Goal: Task Accomplishment & Management: Complete application form

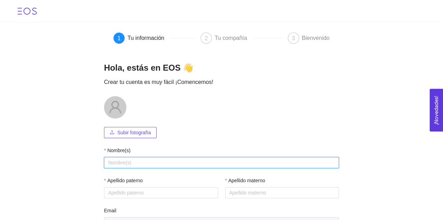
click at [149, 161] on input "Nombre(s)" at bounding box center [221, 162] width 235 height 11
type input "María José"
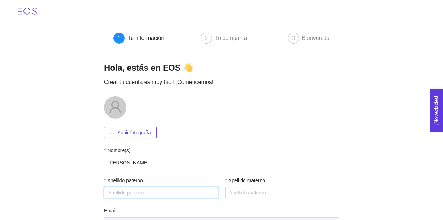
click at [116, 191] on input "Apellido paterno" at bounding box center [161, 193] width 114 height 11
type input "Domínguez"
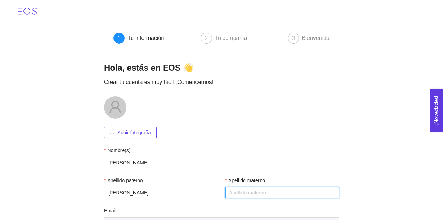
click at [225, 191] on input "Apellido materno" at bounding box center [282, 193] width 114 height 11
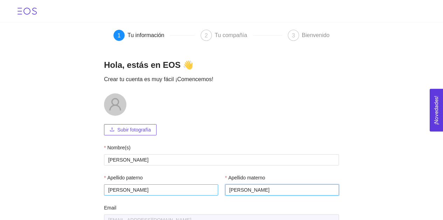
scroll to position [78, 0]
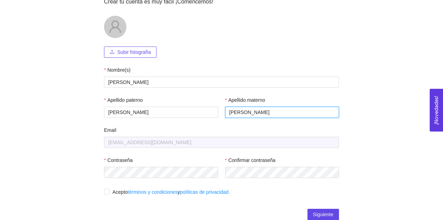
type input "Cervantes"
click at [107, 191] on span at bounding box center [107, 192] width 6 height 6
click at [107, 191] on input "Acepto términos y condiciones y políticas de privacidad." at bounding box center [106, 191] width 5 height 5
checkbox input "true"
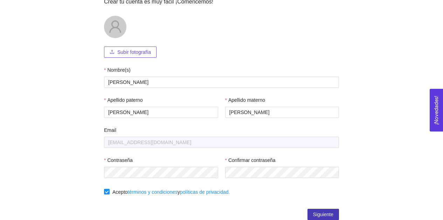
click at [324, 216] on span "Siguiente" at bounding box center [323, 215] width 20 height 8
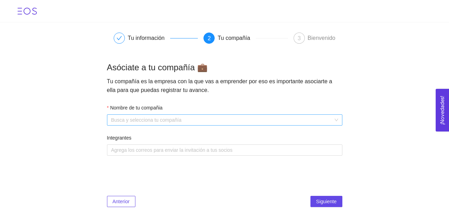
click at [164, 125] on input "Nombre de tu compañia" at bounding box center [222, 120] width 222 height 11
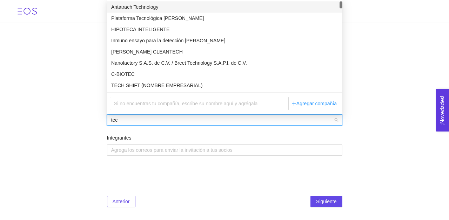
type input "tec"
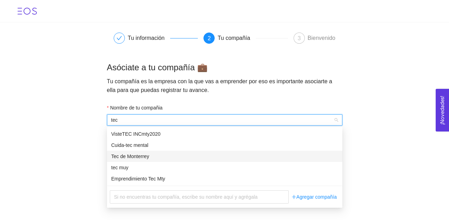
click at [131, 155] on div "Tec de Monterrey" at bounding box center [224, 157] width 227 height 8
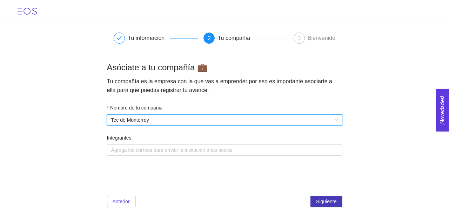
click at [324, 203] on span "Siguiente" at bounding box center [326, 202] width 20 height 8
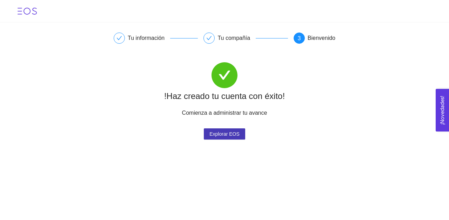
click at [237, 136] on span "Explorar EOS" at bounding box center [224, 134] width 30 height 11
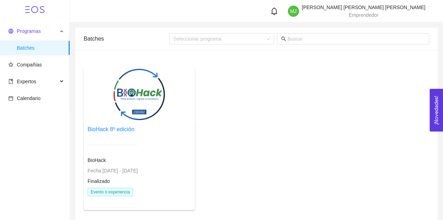
click at [34, 31] on span "Programas" at bounding box center [29, 31] width 24 height 6
click at [109, 123] on div "BioHack 8º edición" at bounding box center [111, 115] width 47 height 17
click at [36, 68] on span "Compañías" at bounding box center [29, 65] width 25 height 6
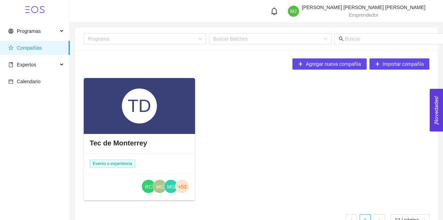
click at [123, 119] on div "TD" at bounding box center [139, 106] width 35 height 35
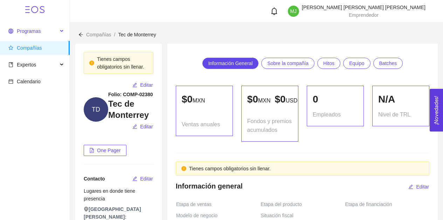
click at [40, 32] on span "Programas" at bounding box center [29, 31] width 24 height 6
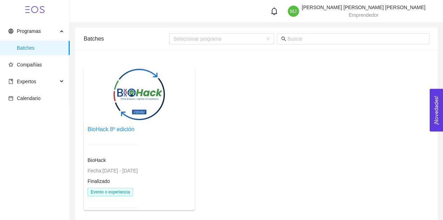
click at [150, 106] on div at bounding box center [139, 95] width 111 height 56
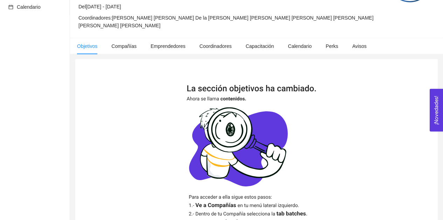
click at [252, 169] on img at bounding box center [257, 167] width 140 height 164
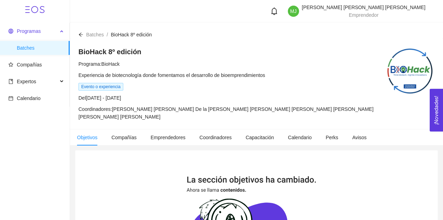
click at [29, 27] on span "Programas" at bounding box center [32, 31] width 49 height 14
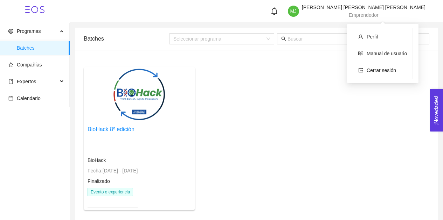
click at [361, 11] on div "María José Domínguez Cervantes Emprendedor" at bounding box center [364, 11] width 124 height 13
click at [278, 14] on icon "bell" at bounding box center [275, 11] width 8 height 8
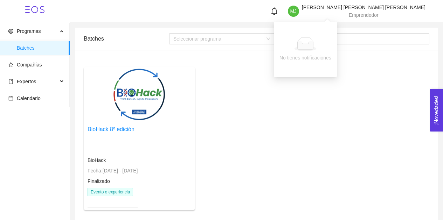
click at [278, 14] on icon "bell" at bounding box center [275, 11] width 8 height 8
click at [32, 62] on span "Compañías" at bounding box center [29, 65] width 25 height 6
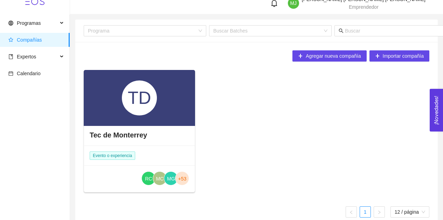
scroll to position [19, 0]
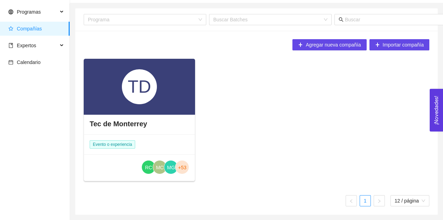
click at [159, 106] on div "TD" at bounding box center [139, 87] width 111 height 56
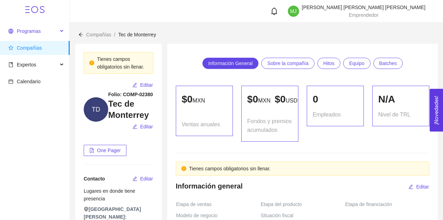
click at [40, 27] on span "Programas" at bounding box center [32, 31] width 49 height 14
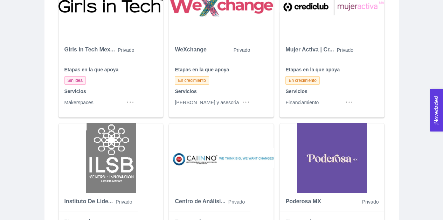
scroll to position [688, 0]
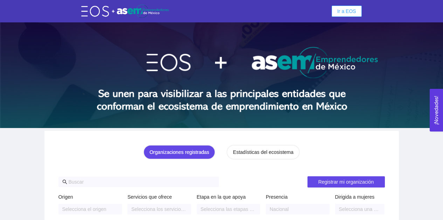
click at [354, 8] on span "Ir a EOS" at bounding box center [347, 11] width 19 height 8
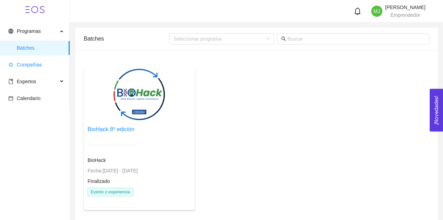
click at [37, 64] on span "Compañías" at bounding box center [29, 65] width 25 height 6
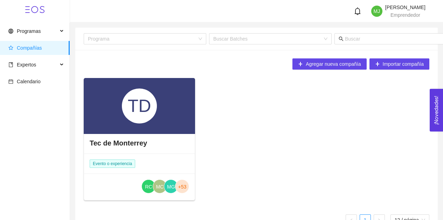
scroll to position [19, 0]
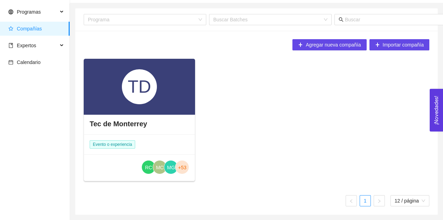
click at [128, 144] on span "Evento o experiencia" at bounding box center [113, 145] width 46 height 8
click at [406, 203] on span "12 / página" at bounding box center [410, 201] width 30 height 11
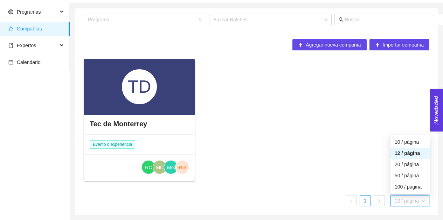
click at [406, 203] on span "12 / página" at bounding box center [410, 201] width 30 height 11
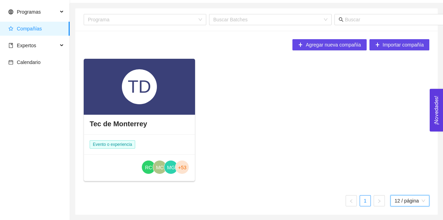
click at [151, 96] on div "TD" at bounding box center [139, 86] width 35 height 35
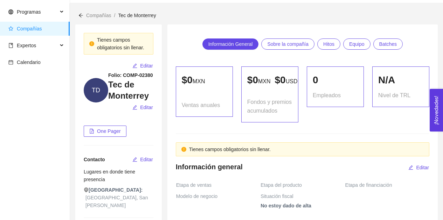
click at [133, 39] on div "Tienes campos obligatorios sin llenar." at bounding box center [122, 43] width 51 height 15
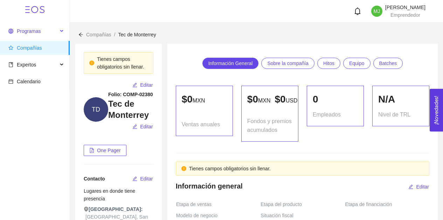
click at [52, 34] on span "Programas" at bounding box center [32, 31] width 49 height 14
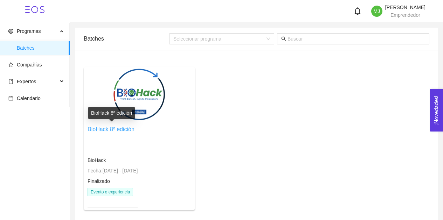
click at [120, 129] on link "BioHack 8º edición" at bounding box center [111, 130] width 47 height 6
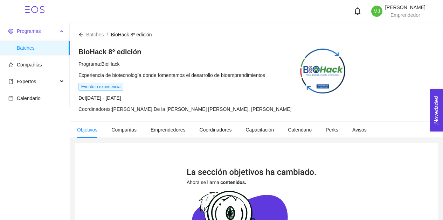
click at [37, 31] on span "Programas" at bounding box center [29, 31] width 24 height 6
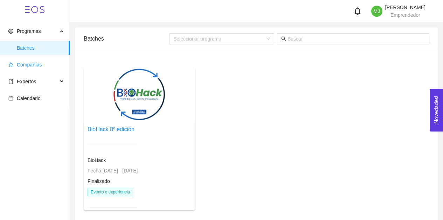
click at [36, 67] on span "Compañías" at bounding box center [29, 65] width 25 height 6
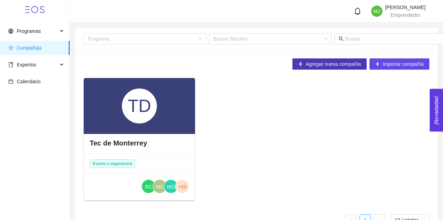
click at [337, 64] on span "Agregar nueva compañía" at bounding box center [333, 64] width 55 height 8
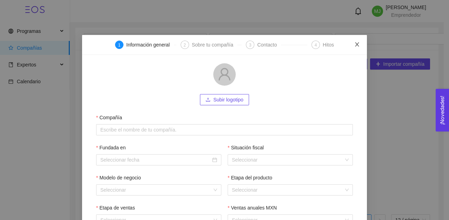
click at [354, 47] on icon "close" at bounding box center [357, 45] width 6 height 6
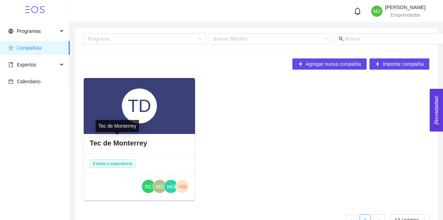
click at [121, 145] on h4 "Tec de Monterrey" at bounding box center [118, 143] width 57 height 10
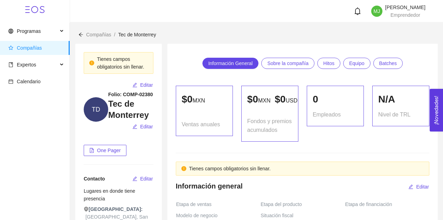
click at [41, 48] on span "Compañías" at bounding box center [36, 48] width 56 height 14
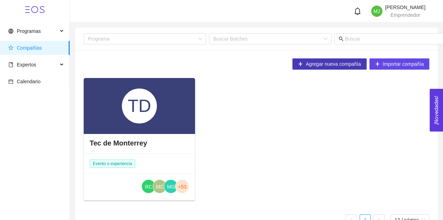
drag, startPoint x: 313, startPoint y: 64, endPoint x: 308, endPoint y: 65, distance: 5.0
click at [308, 65] on span "Agregar nueva compañía" at bounding box center [333, 64] width 55 height 8
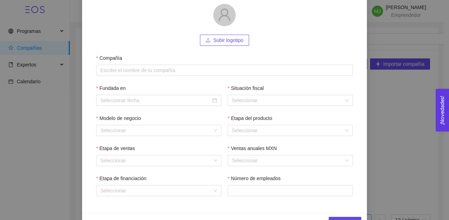
scroll to position [80, 0]
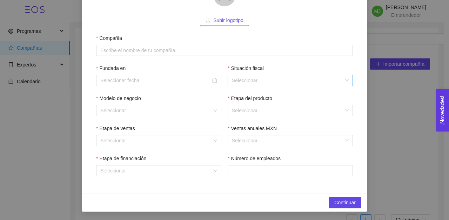
click at [257, 78] on input "Situación fiscal" at bounding box center [288, 80] width 112 height 11
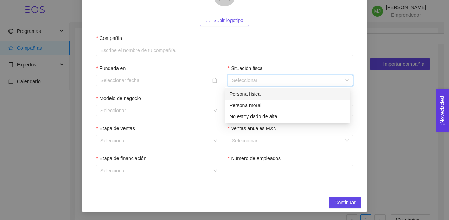
click at [257, 78] on input "Situación fiscal" at bounding box center [288, 80] width 112 height 11
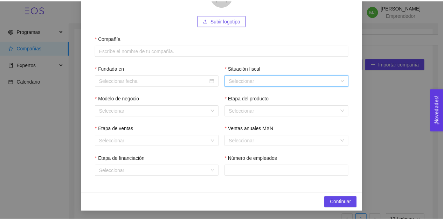
scroll to position [0, 0]
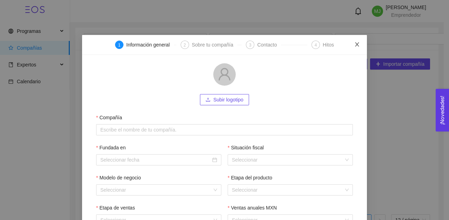
click at [356, 44] on icon "close" at bounding box center [357, 45] width 6 height 6
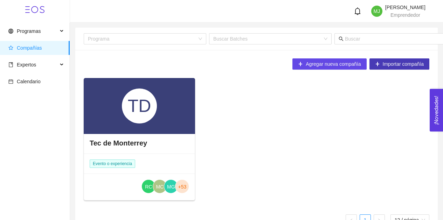
click at [394, 62] on span "Importar compañía" at bounding box center [403, 64] width 41 height 8
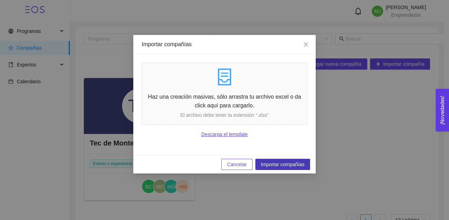
click at [292, 165] on span "Importar compañías" at bounding box center [283, 165] width 44 height 8
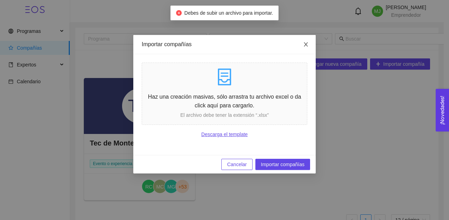
click at [308, 46] on span "Close" at bounding box center [306, 45] width 20 height 20
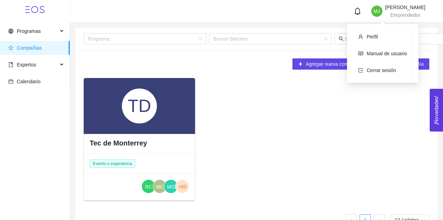
click at [403, 9] on span "[PERSON_NAME]" at bounding box center [406, 8] width 40 height 6
click at [374, 36] on span "Perfil" at bounding box center [372, 37] width 11 height 6
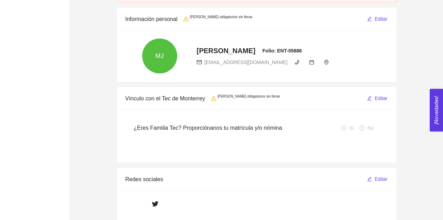
scroll to position [92, 0]
click at [375, 94] on button "Editar" at bounding box center [377, 98] width 21 height 11
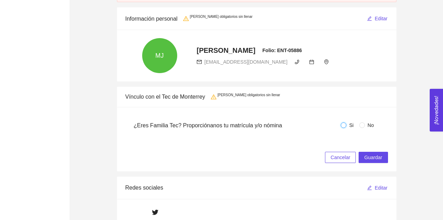
click at [346, 124] on input "Si" at bounding box center [344, 126] width 6 height 6
radio input "true"
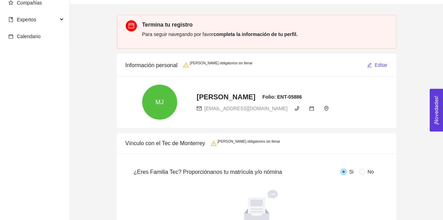
scroll to position [0, 0]
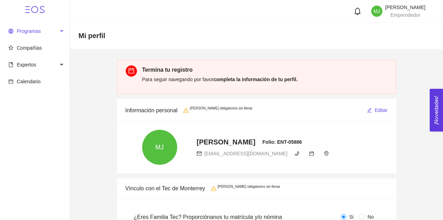
click at [35, 33] on span "Programas" at bounding box center [29, 31] width 24 height 6
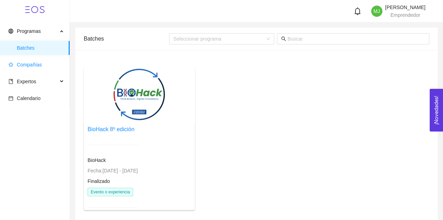
click at [29, 66] on span "Compañías" at bounding box center [29, 65] width 25 height 6
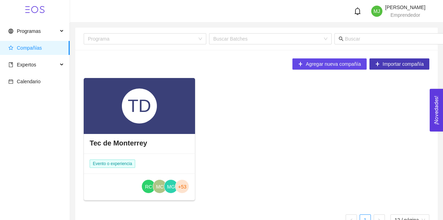
click at [414, 66] on span "Importar compañía" at bounding box center [403, 64] width 41 height 8
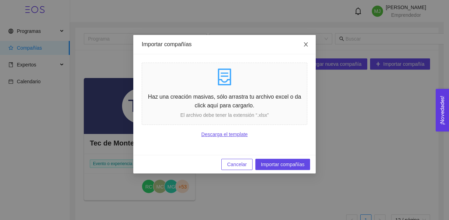
click at [306, 43] on icon "close" at bounding box center [306, 45] width 6 height 6
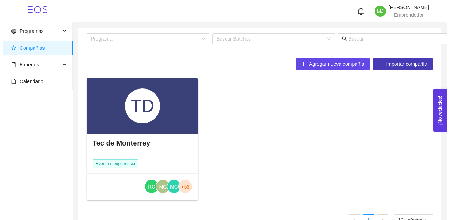
scroll to position [19, 0]
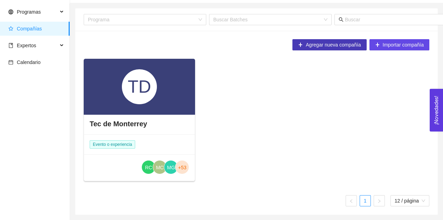
click at [345, 49] on button "Agregar nueva compañía" at bounding box center [330, 44] width 74 height 11
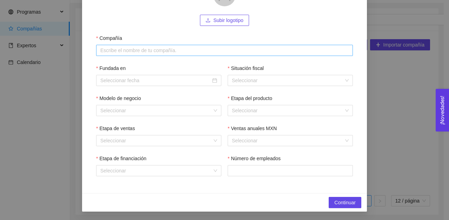
scroll to position [0, 0]
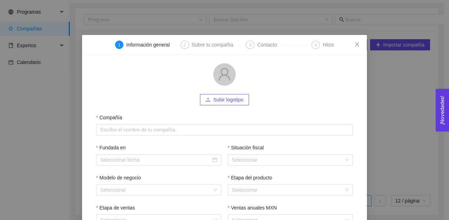
click at [183, 46] on div "2" at bounding box center [185, 45] width 8 height 8
click at [355, 46] on icon "close" at bounding box center [357, 45] width 6 height 6
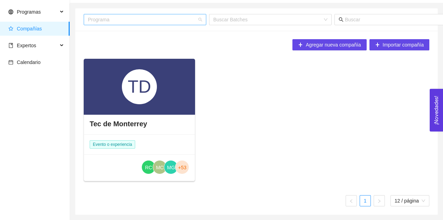
click at [198, 20] on div "Programa" at bounding box center [145, 19] width 123 height 11
click at [229, 19] on input "search" at bounding box center [267, 19] width 109 height 11
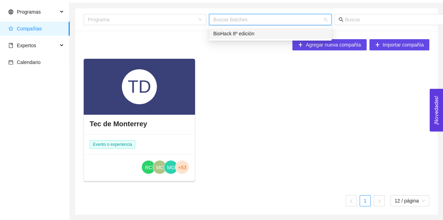
click at [267, 20] on input "search" at bounding box center [267, 19] width 109 height 11
click at [275, 127] on div "TD Tec de Monterrey Evento o experiencia RC MC MG +53" at bounding box center [257, 123] width 352 height 128
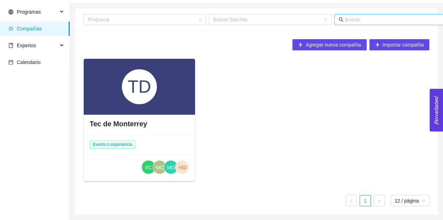
click at [355, 21] on input "text" at bounding box center [414, 20] width 138 height 8
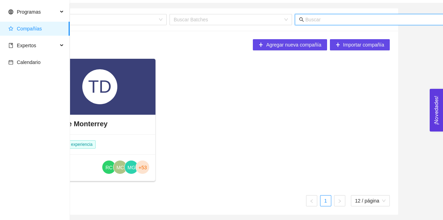
click at [218, 125] on div "TD Tec de Monterrey Evento o experiencia RC MC MG +53" at bounding box center [217, 123] width 352 height 128
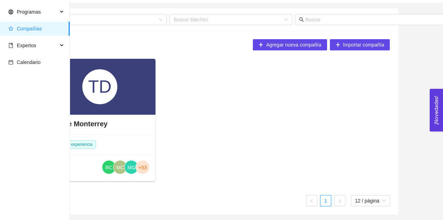
click at [96, 89] on div "TD" at bounding box center [99, 86] width 35 height 35
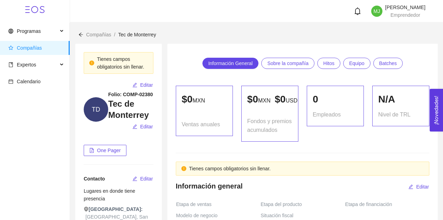
click at [31, 45] on span "Compañías" at bounding box center [29, 48] width 25 height 6
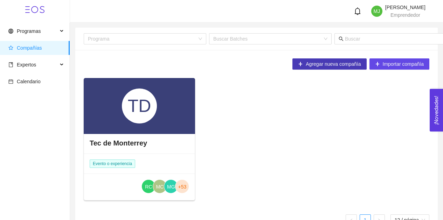
click at [346, 65] on span "Agregar nueva compañía" at bounding box center [333, 64] width 55 height 8
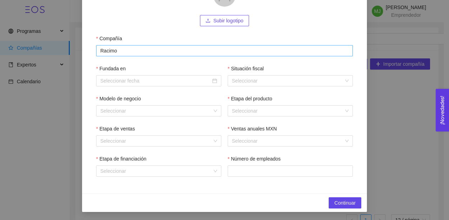
scroll to position [80, 0]
type input "Racimo"
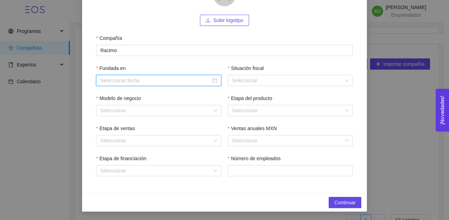
click at [124, 77] on input "Fundada en" at bounding box center [155, 81] width 110 height 8
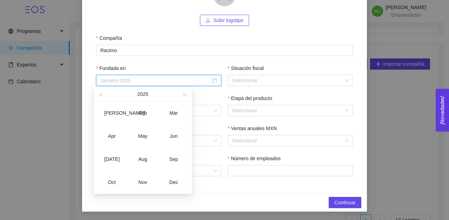
type input "April-2025"
type input "June-2025"
type input "September-2025"
click at [136, 164] on td "Aug" at bounding box center [142, 159] width 31 height 23
type input "August-2025"
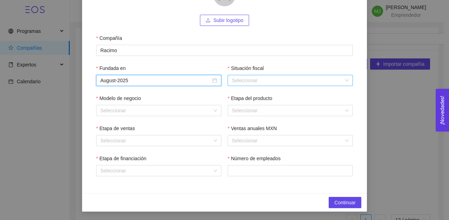
click at [262, 79] on input "Situación fiscal" at bounding box center [288, 80] width 112 height 11
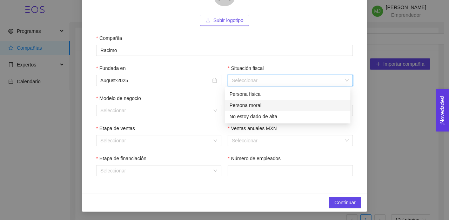
click at [259, 104] on div "Persona moral" at bounding box center [287, 106] width 117 height 8
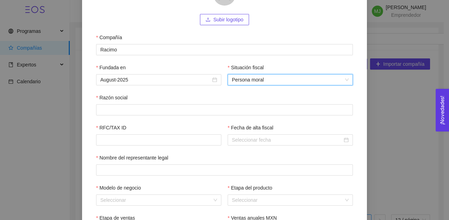
click at [266, 81] on span "Persona moral" at bounding box center [290, 80] width 117 height 11
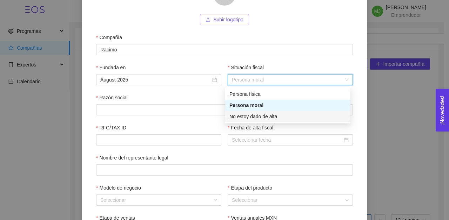
click at [265, 118] on div "No estoy dado de alta" at bounding box center [287, 117] width 117 height 8
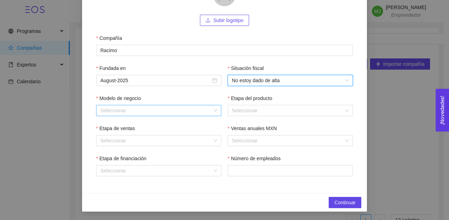
click at [141, 107] on input "Modelo de negocio" at bounding box center [156, 111] width 112 height 11
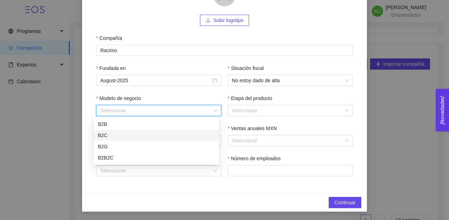
click at [128, 135] on div "B2C" at bounding box center [156, 136] width 117 height 8
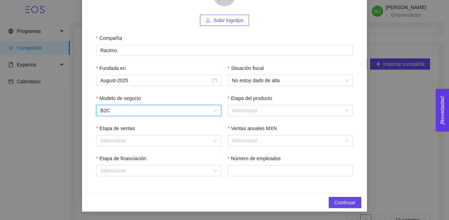
click at [26, 93] on div "1 Información general 2 Sobre tu compañía 3 Contacto 4 Hitos Subir logotipo Com…" at bounding box center [224, 110] width 449 height 220
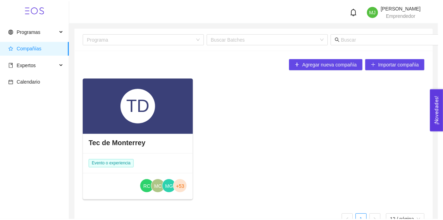
scroll to position [45, 0]
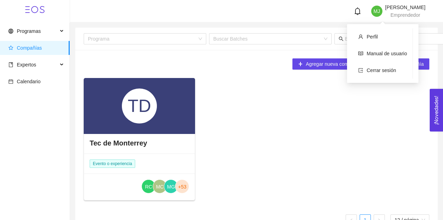
click at [386, 7] on span "[PERSON_NAME]" at bounding box center [406, 8] width 40 height 6
click at [372, 43] on li "Perfil" at bounding box center [383, 37] width 60 height 14
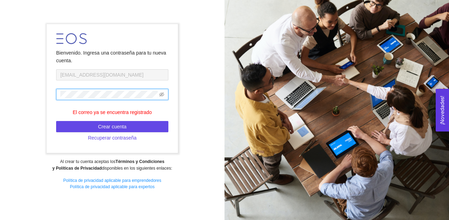
click at [161, 97] on span at bounding box center [161, 95] width 5 height 8
click at [162, 94] on icon "eye-invisible" at bounding box center [161, 95] width 5 height 4
click at [162, 94] on icon "eye" at bounding box center [161, 95] width 5 height 4
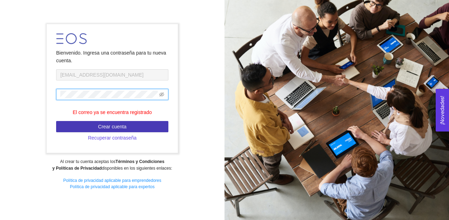
click at [125, 125] on span "Crear cuenta" at bounding box center [112, 127] width 28 height 8
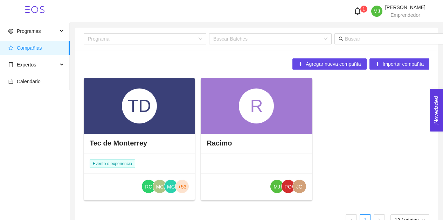
click at [266, 118] on div "R" at bounding box center [256, 106] width 35 height 35
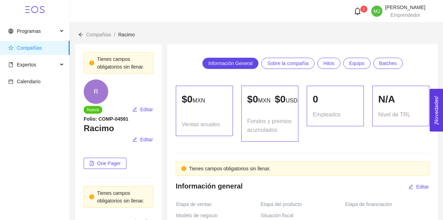
click at [33, 46] on span "Compañías" at bounding box center [29, 48] width 25 height 6
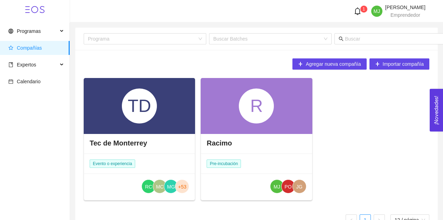
click at [266, 130] on div "R" at bounding box center [256, 106] width 111 height 56
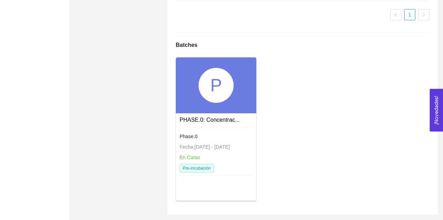
scroll to position [562, 0]
click at [213, 102] on div "P" at bounding box center [216, 85] width 35 height 35
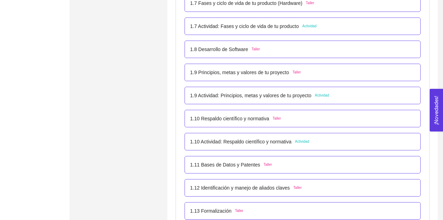
scroll to position [419, 0]
